Goal: Check status: Check status

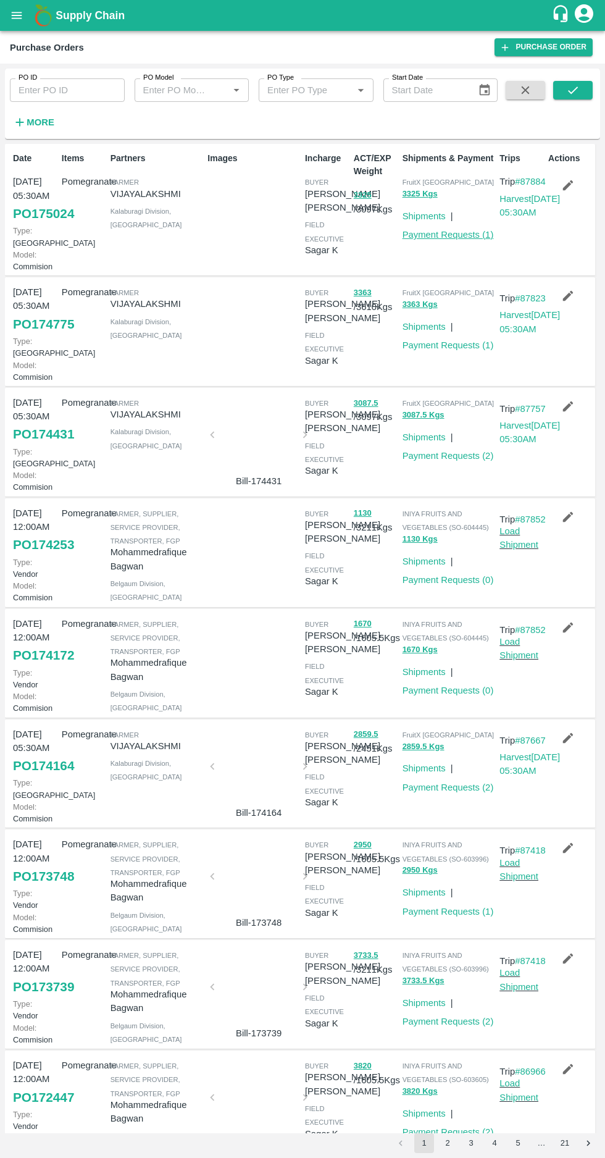
click at [443, 235] on link "Payment Requests ( 1 )" at bounding box center [448, 235] width 91 height 10
click at [448, 461] on link "Payment Requests ( 2 )" at bounding box center [448, 456] width 91 height 10
